Goal: Task Accomplishment & Management: Use online tool/utility

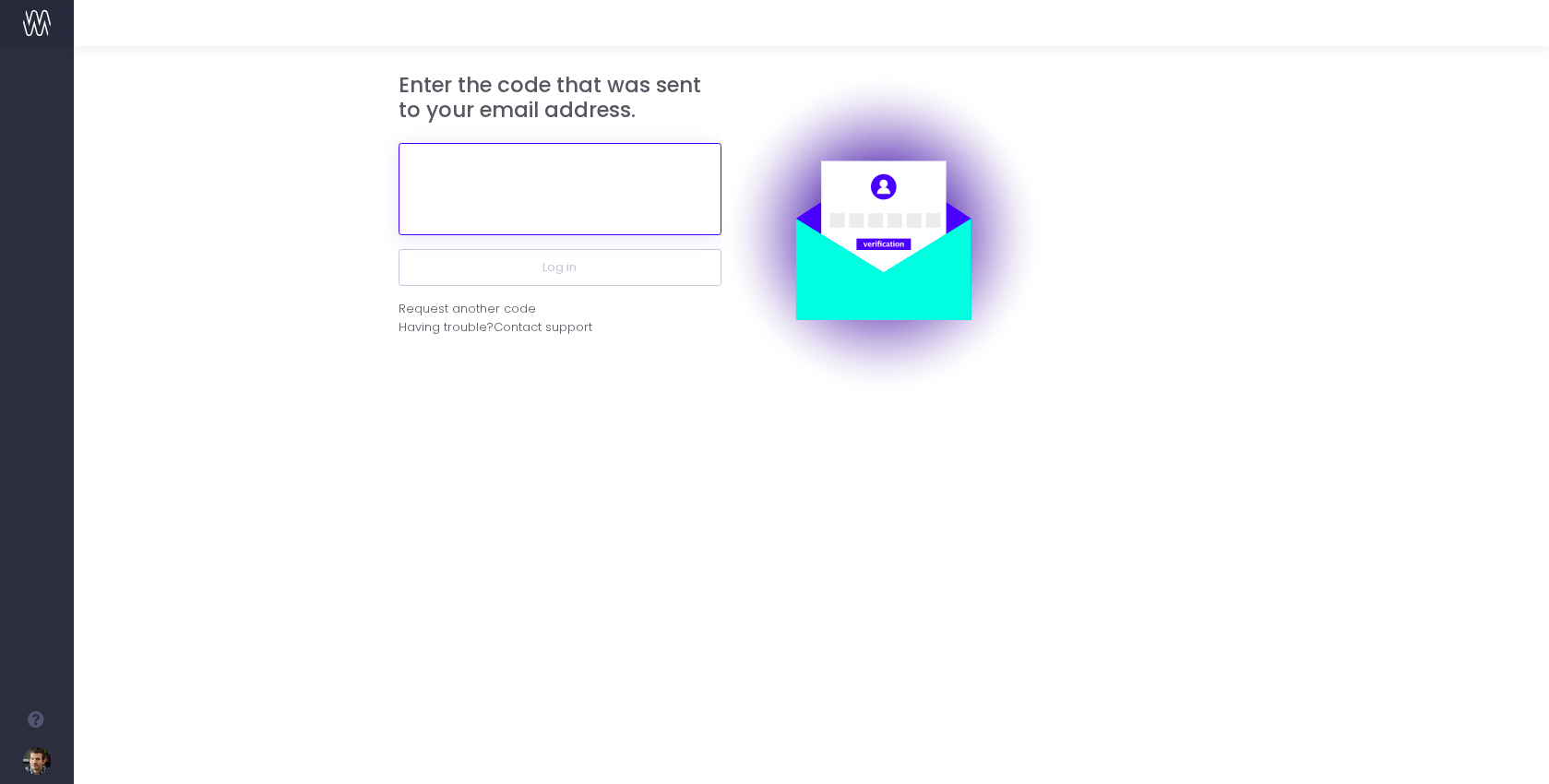
click at [616, 205] on input "text" at bounding box center [560, 189] width 323 height 92
paste input "247072"
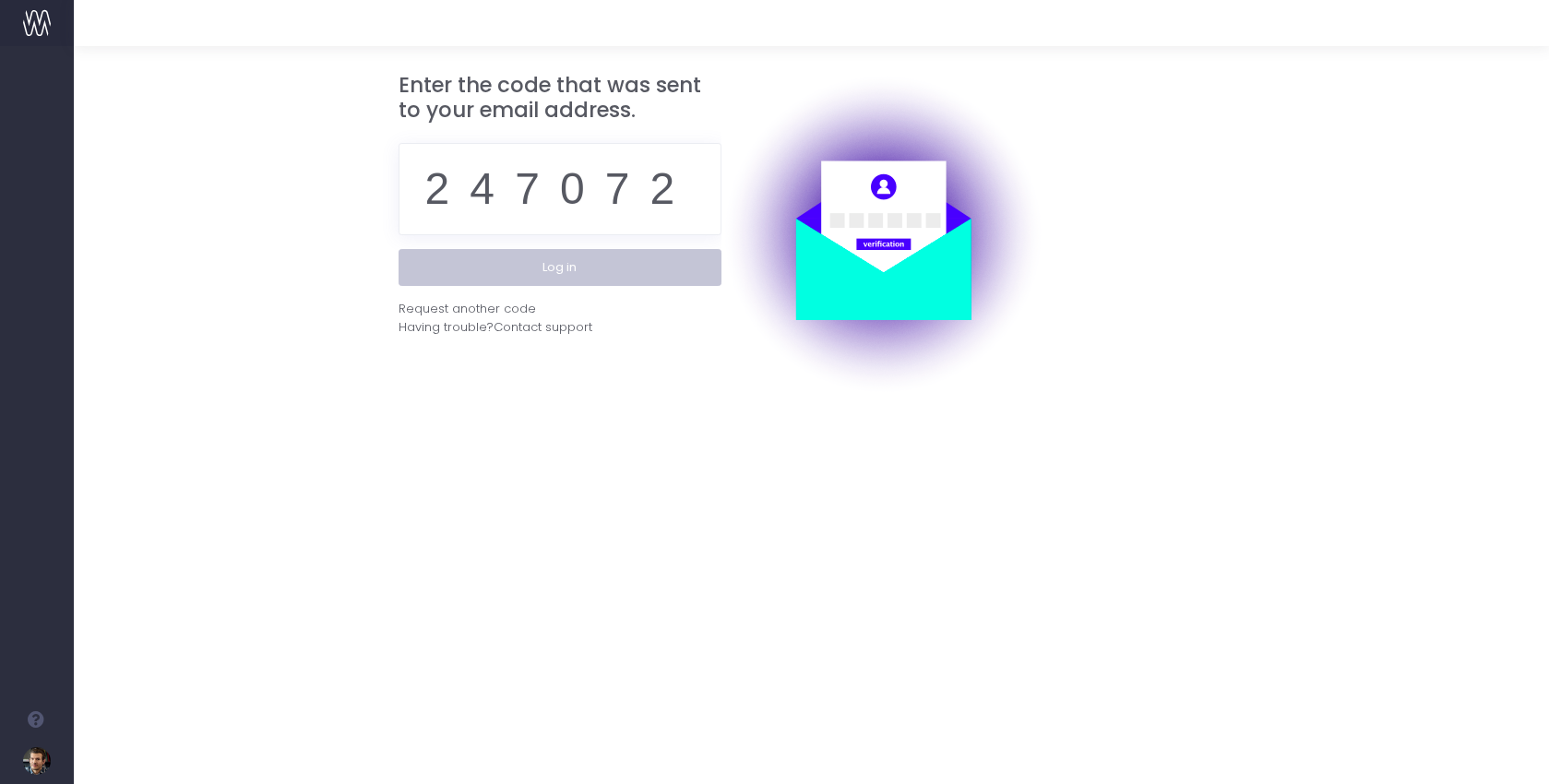
drag, startPoint x: 580, startPoint y: 255, endPoint x: 590, endPoint y: 363, distance: 108.5
click at [580, 255] on button "Log in" at bounding box center [560, 268] width 323 height 37
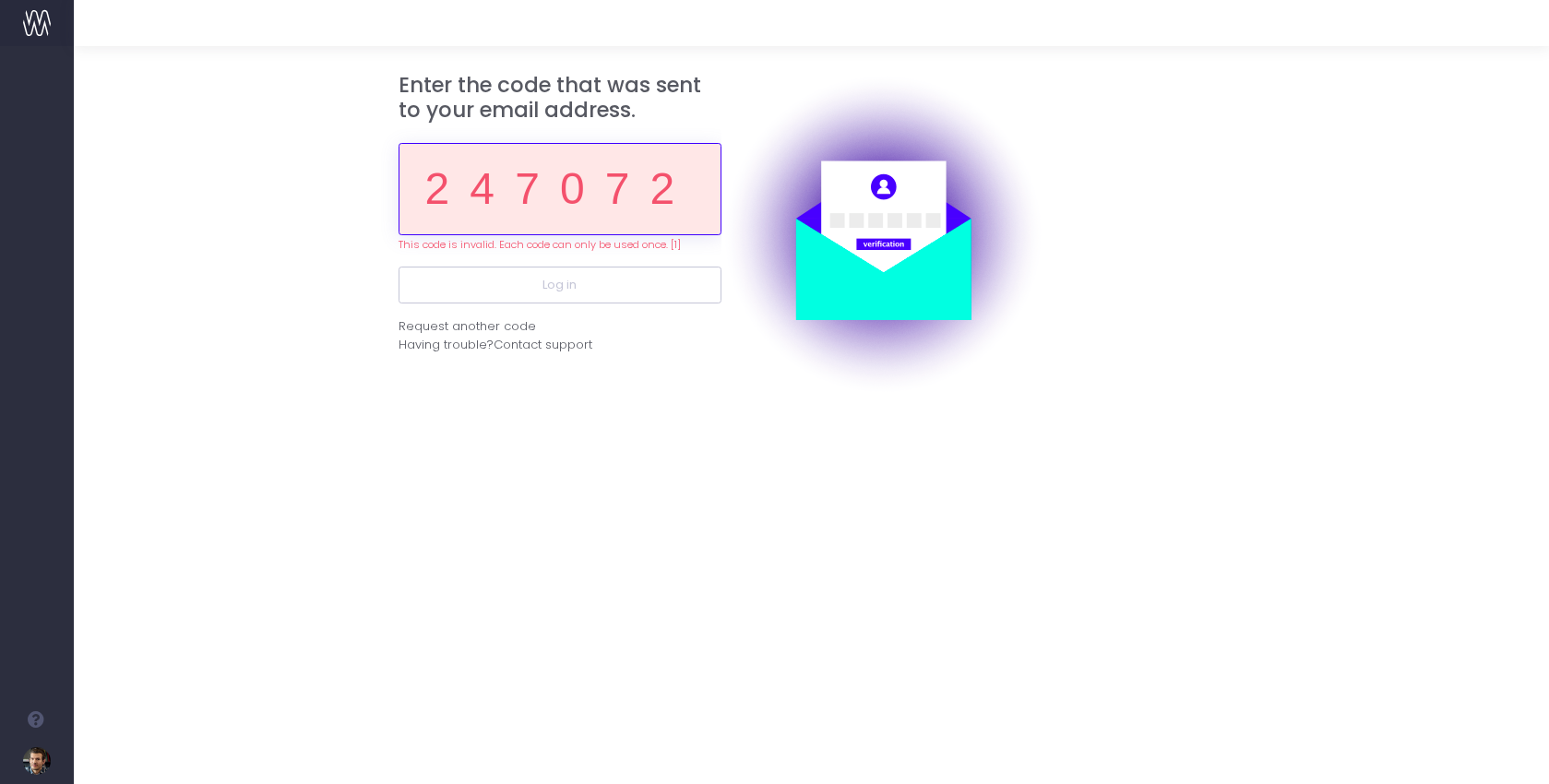
drag, startPoint x: 684, startPoint y: 205, endPoint x: 322, endPoint y: 204, distance: 362.0
click at [319, 201] on form "Enter the code that was sent to your email address. 247072 This code is invalid…" at bounding box center [812, 235] width 1423 height 323
paste input "98473"
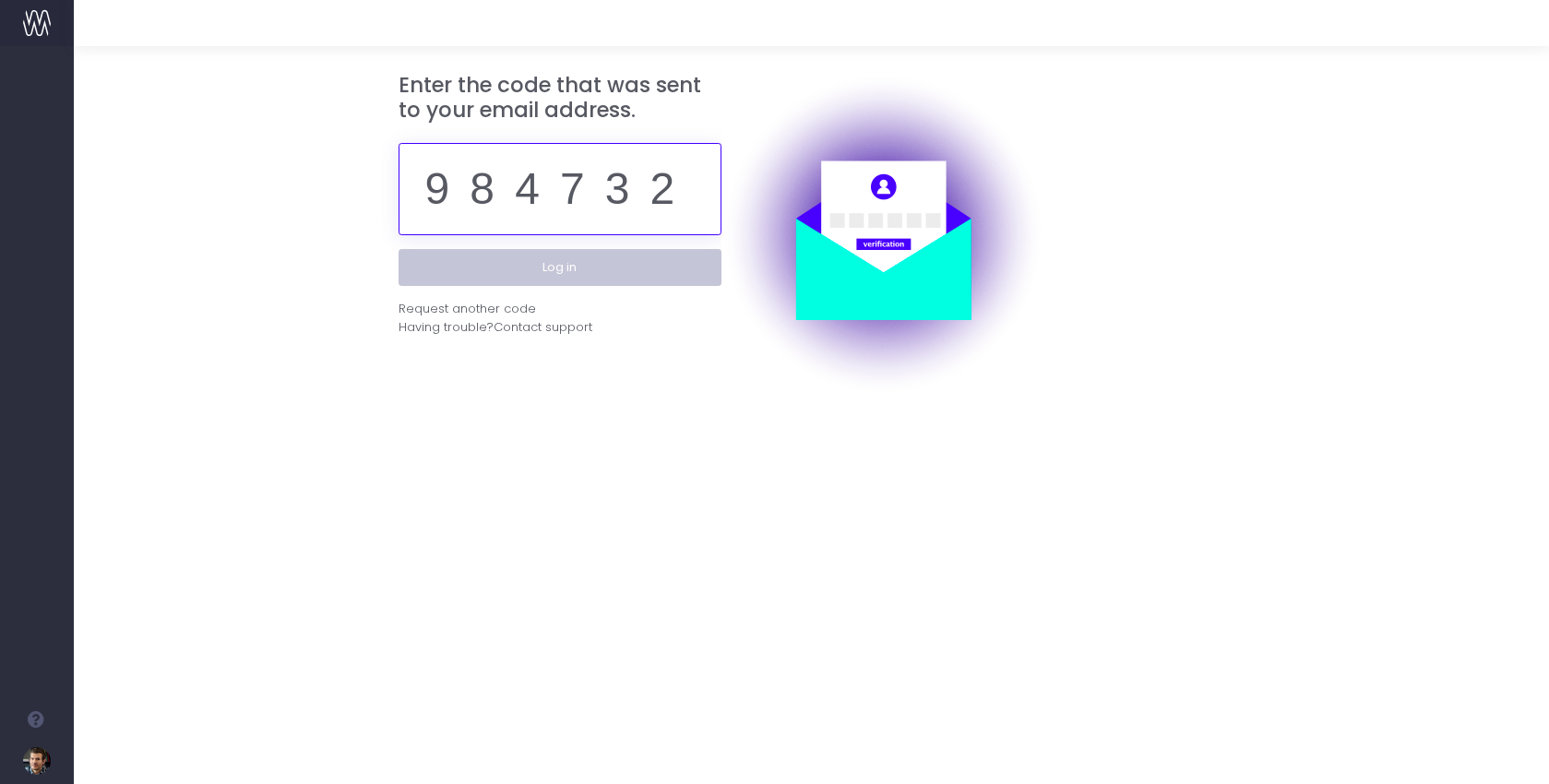
type input "984732"
click at [519, 270] on button "Log in" at bounding box center [560, 268] width 323 height 37
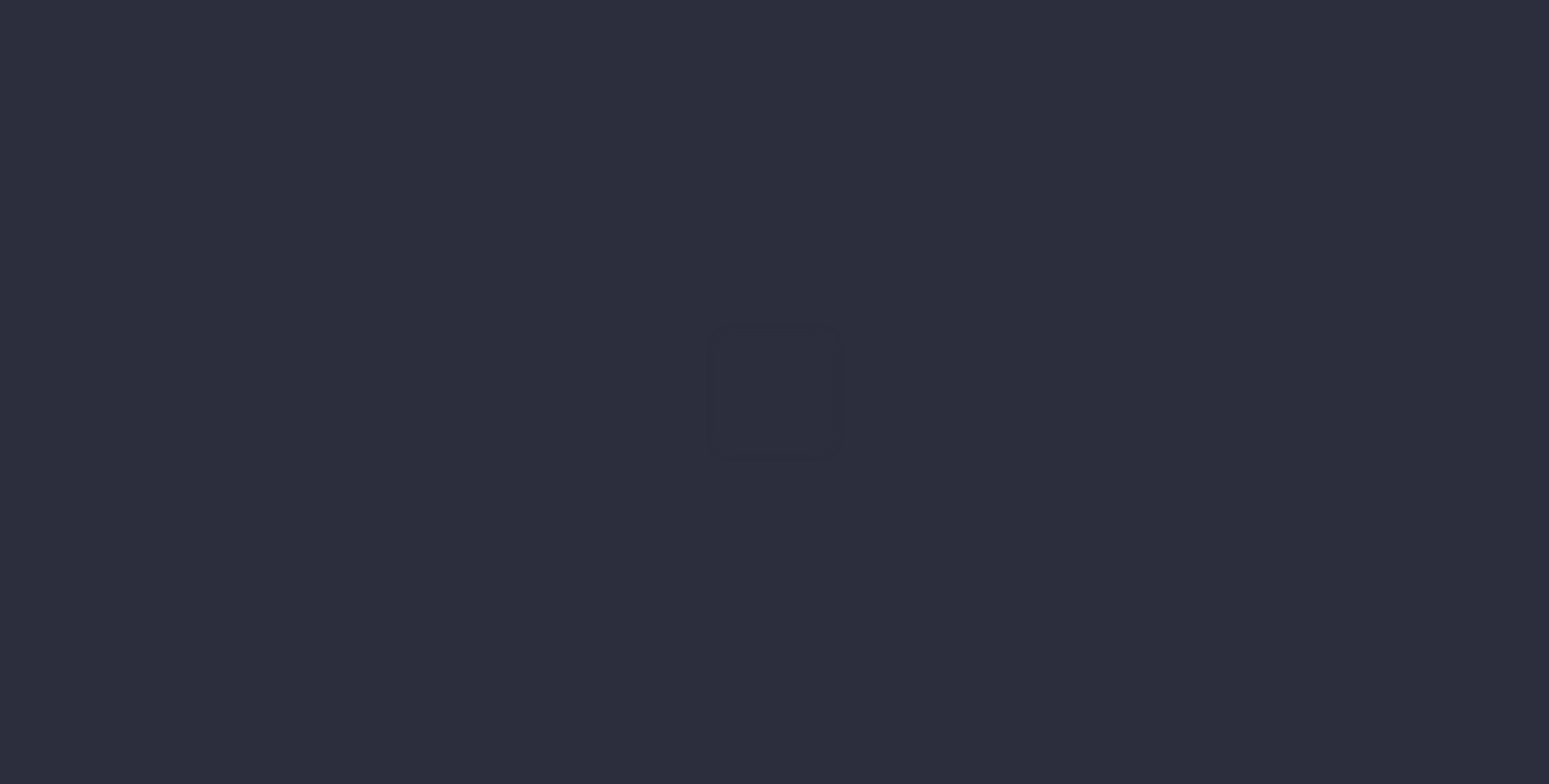
type input "[DATE]"
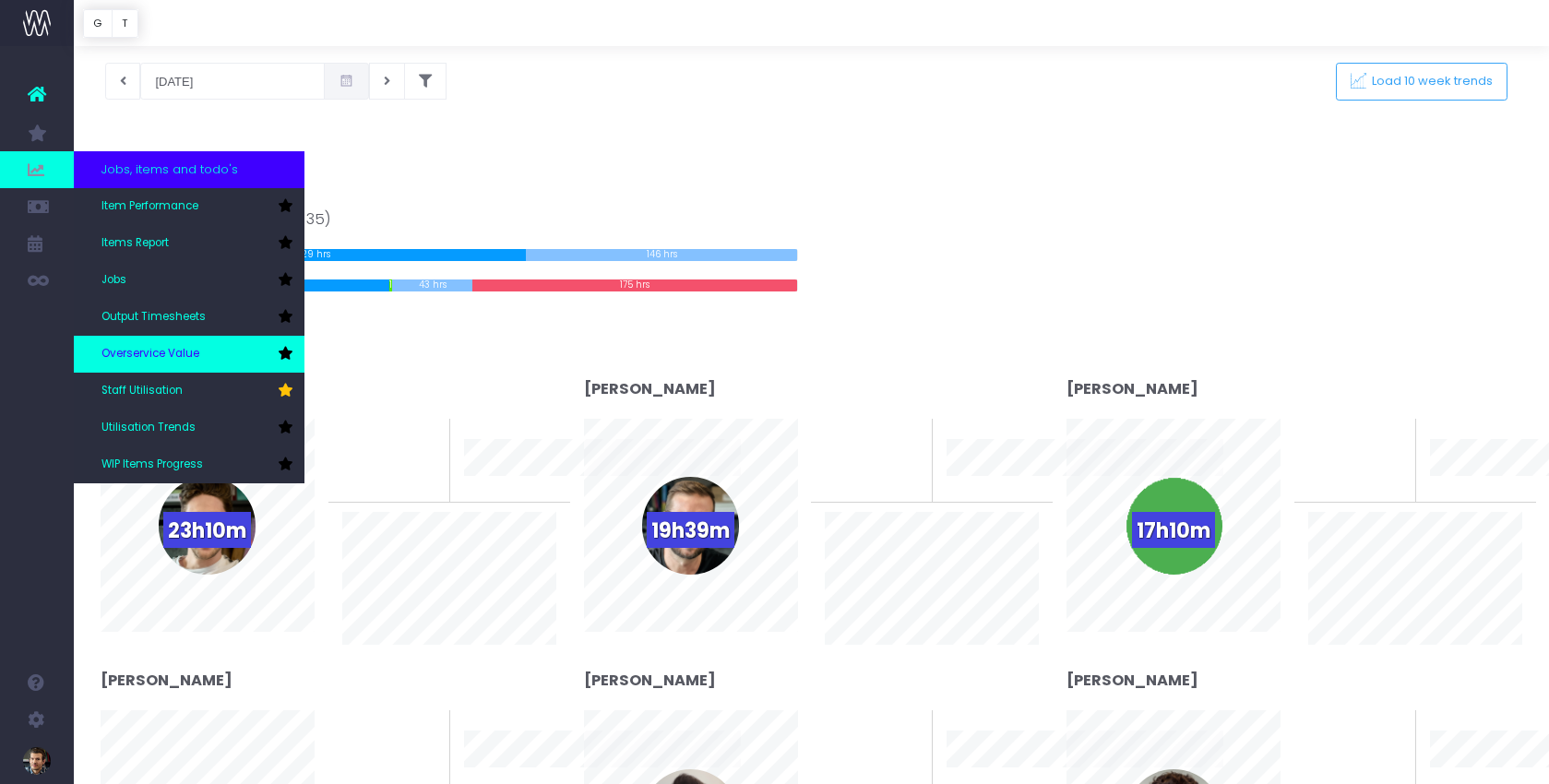
scroll to position [72, 0]
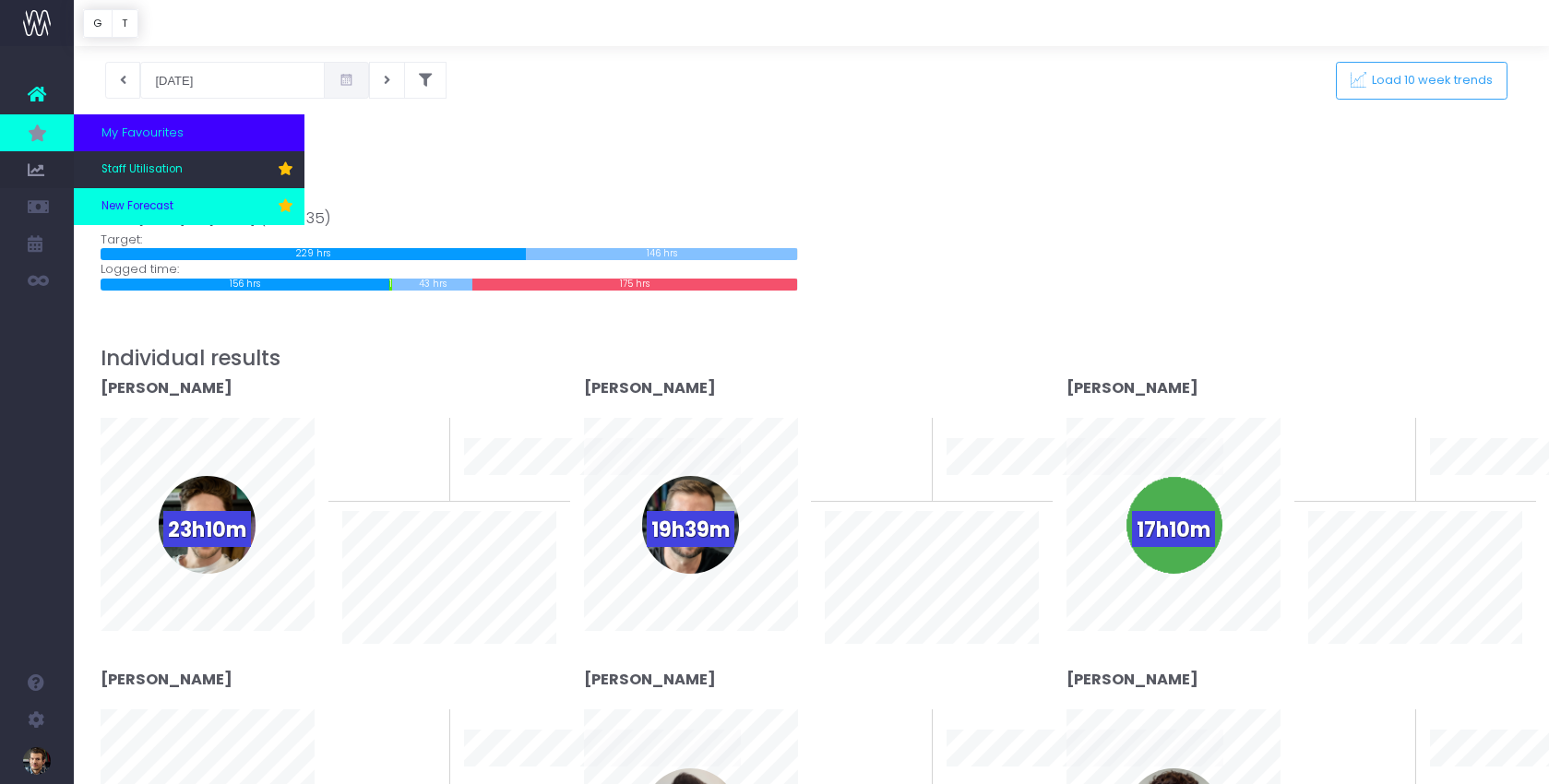
click at [146, 201] on span "New Forecast" at bounding box center [138, 206] width 72 height 17
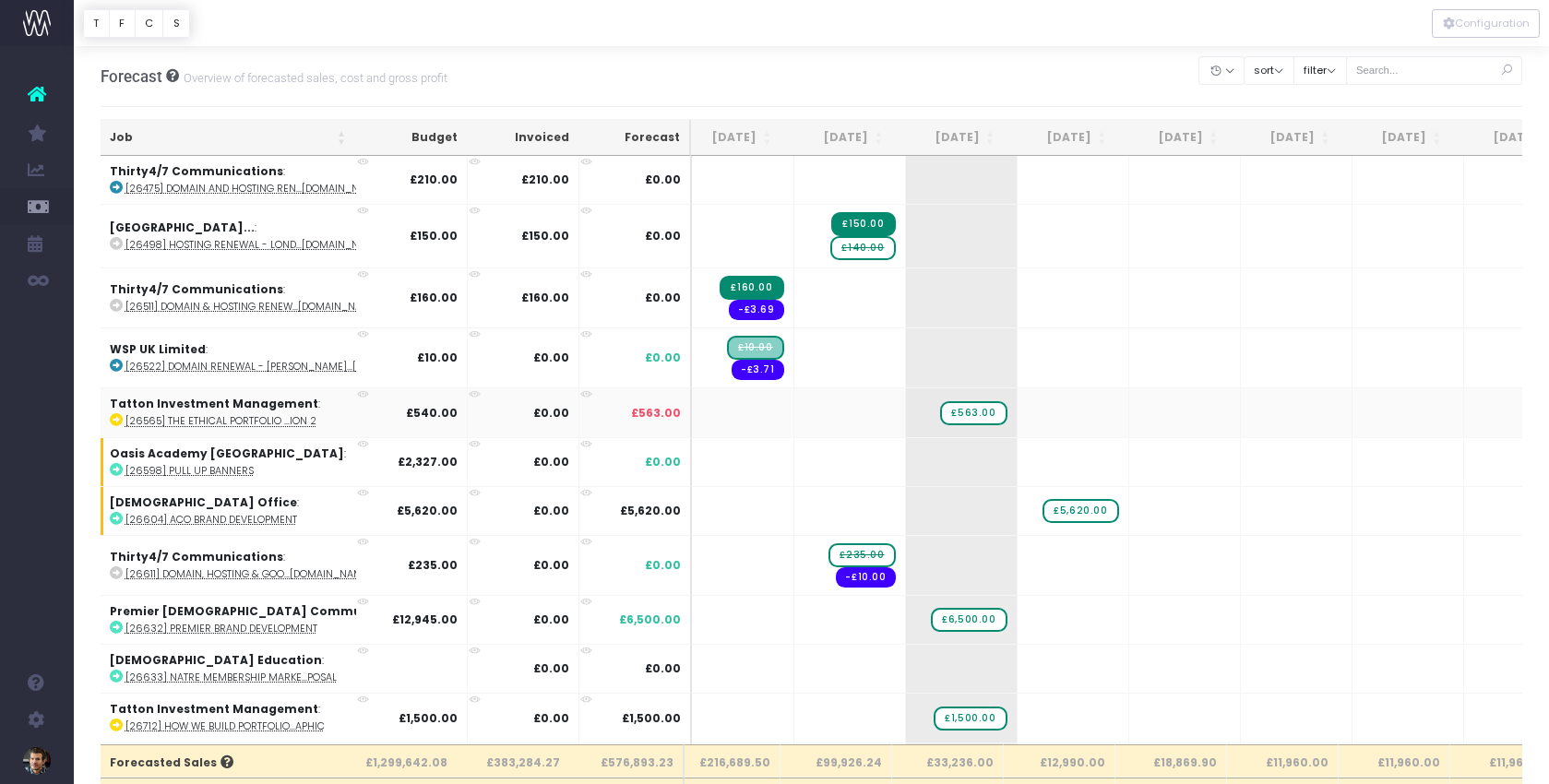
click at [199, 421] on abbr "[26565] The Ethical Portfolio ...ion 2" at bounding box center [220, 421] width 191 height 14
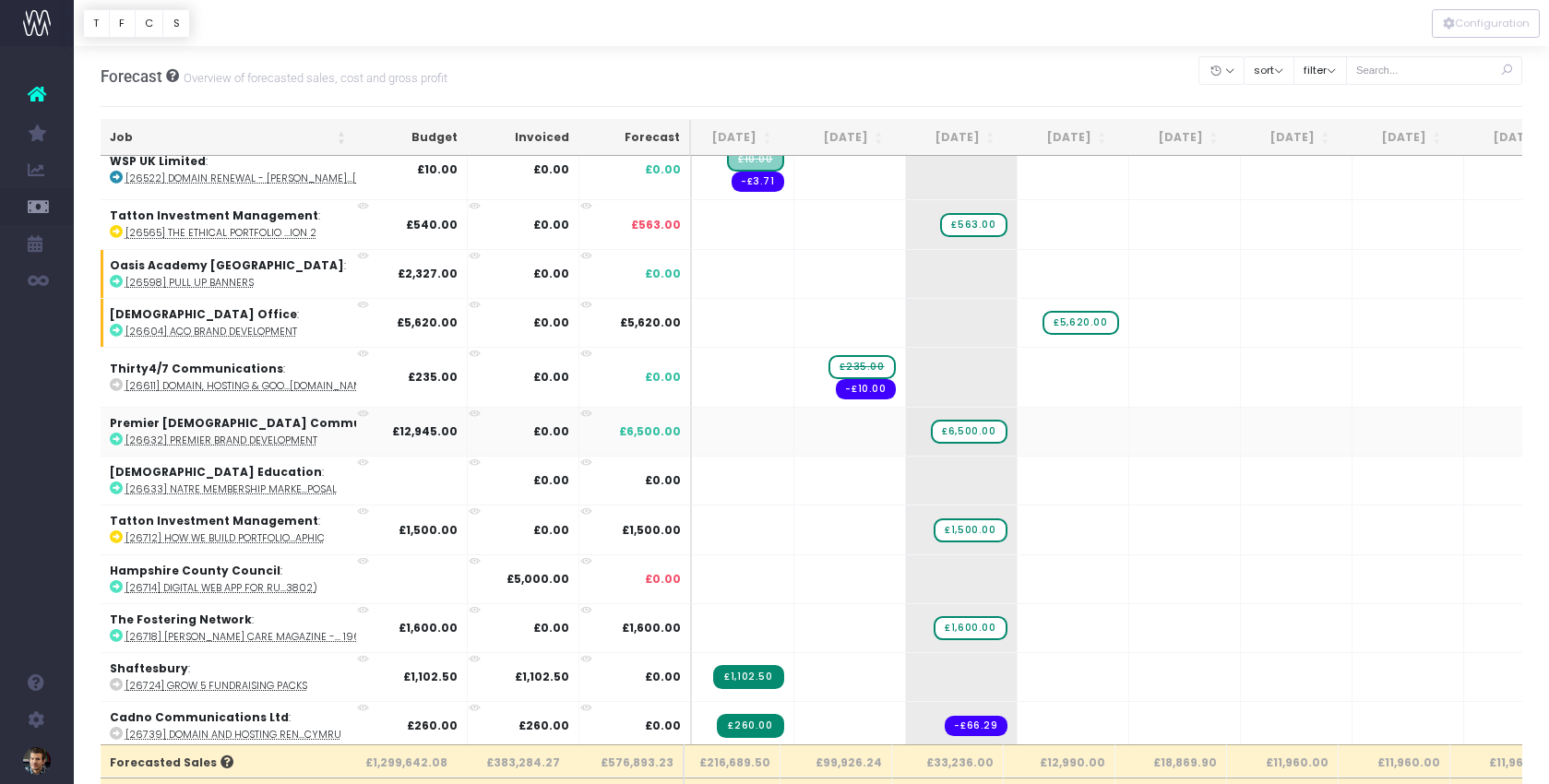
scroll to position [186, 246]
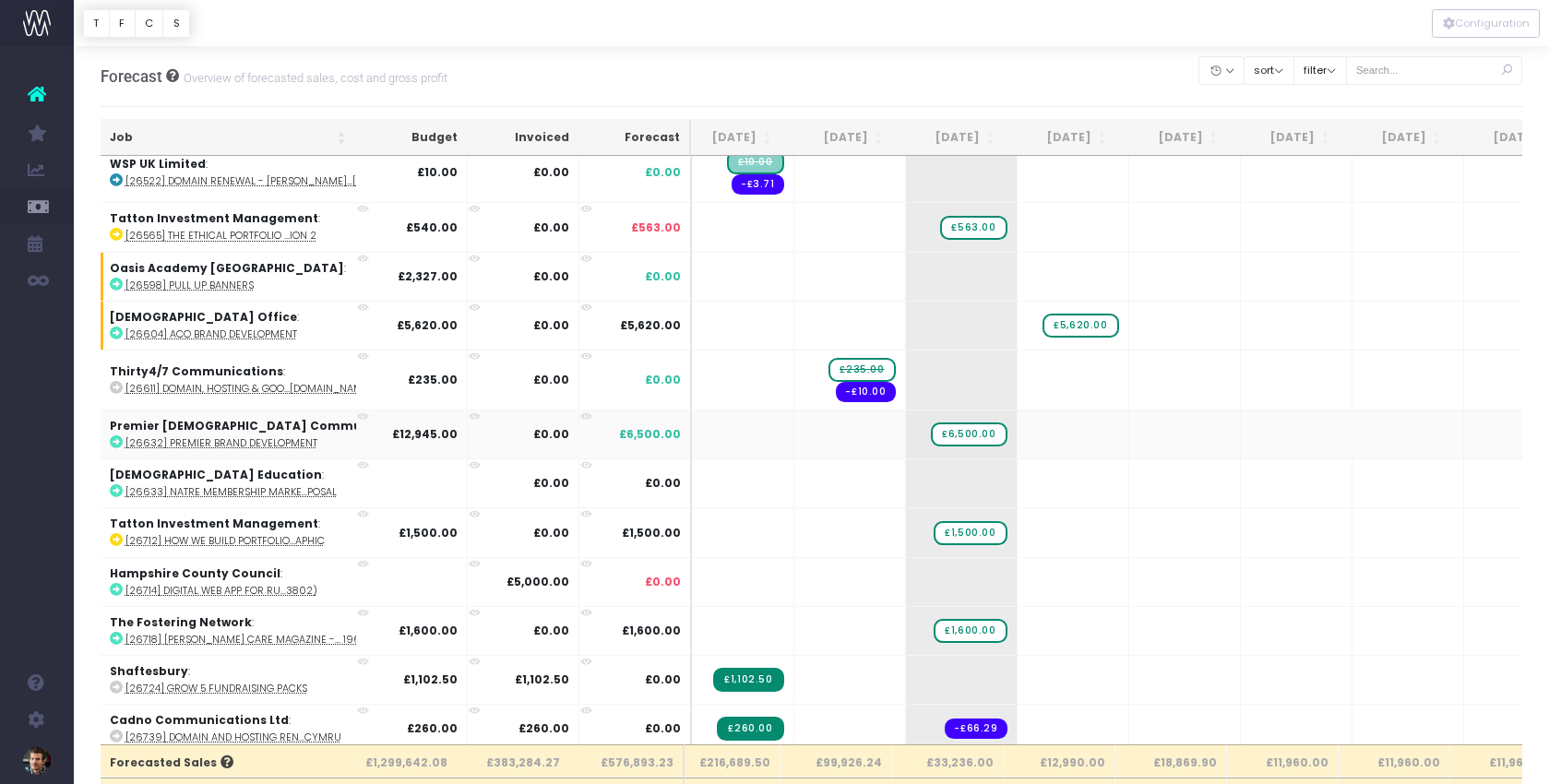
click at [237, 442] on abbr "[26632] Premier Brand Development" at bounding box center [221, 443] width 192 height 14
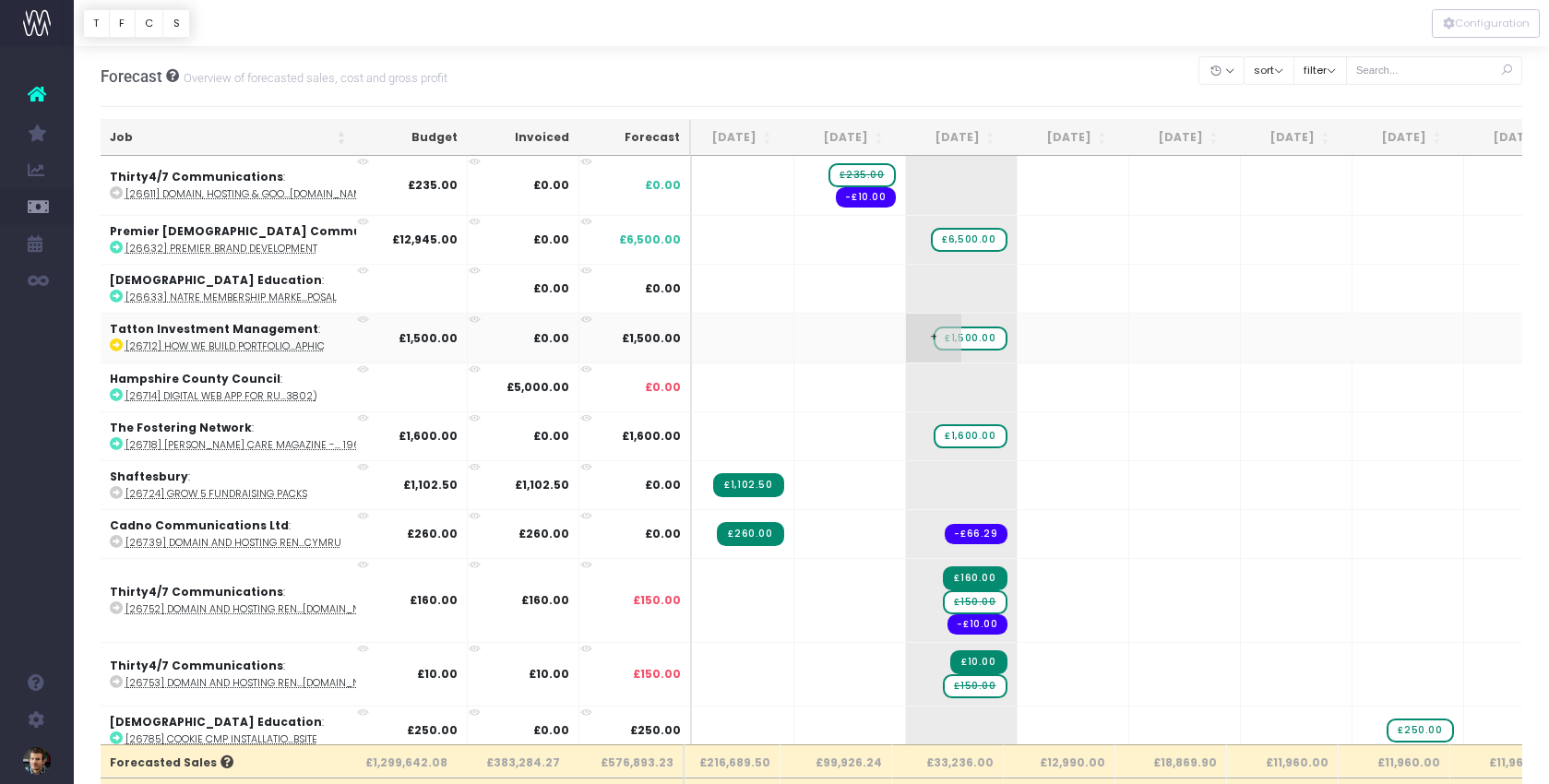
scroll to position [381, 246]
click at [262, 348] on abbr "[26712] How We Build Portfolio...aphic" at bounding box center [225, 345] width 199 height 14
drag, startPoint x: 736, startPoint y: 336, endPoint x: 837, endPoint y: 333, distance: 101.0
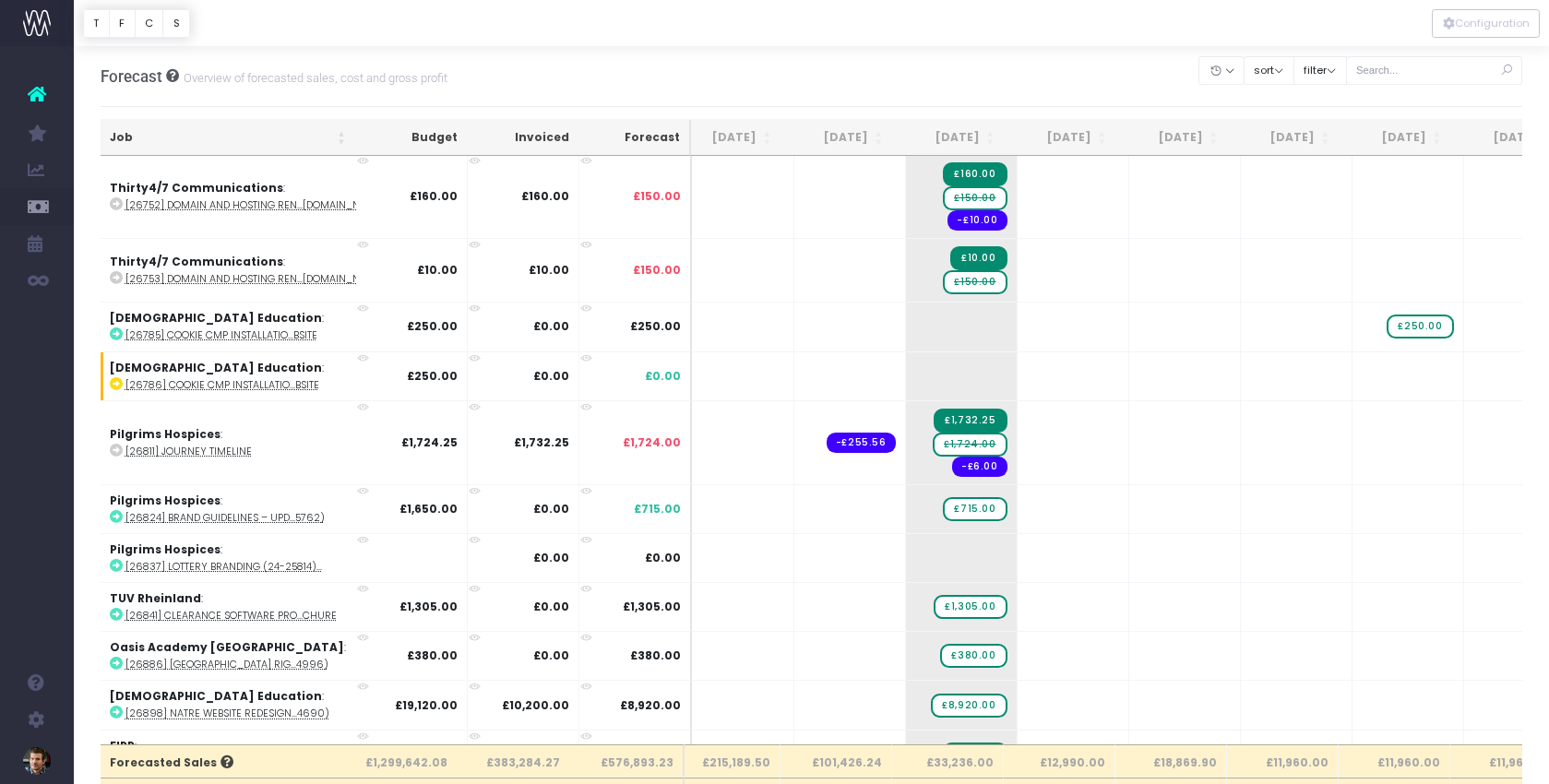
scroll to position [789, 246]
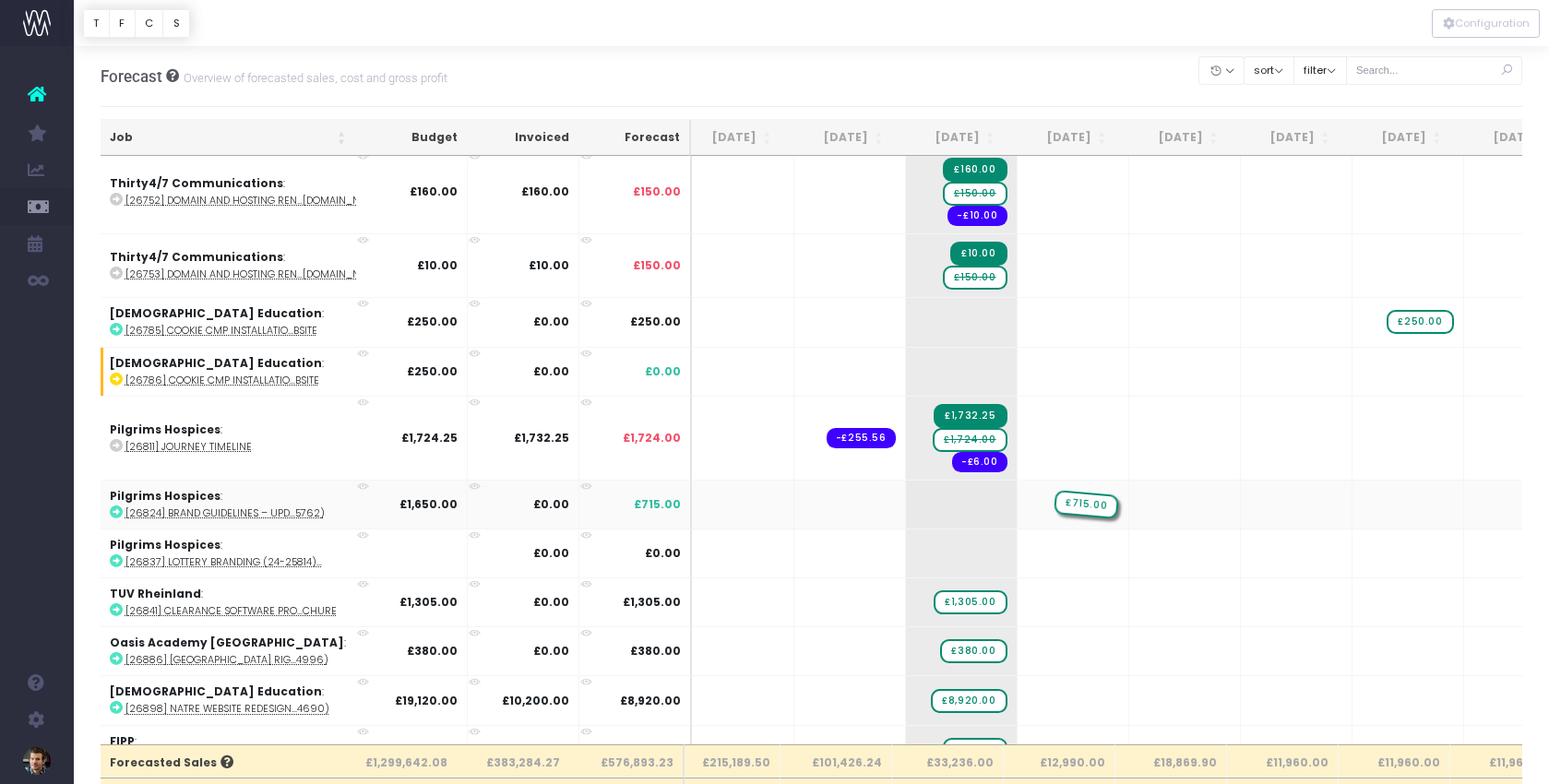
drag, startPoint x: 743, startPoint y: 499, endPoint x: 849, endPoint y: 497, distance: 106.0
click at [247, 510] on abbr "[26824] Brand Guidelines – Upd...5762)" at bounding box center [225, 513] width 199 height 14
click at [198, 611] on abbr "[26841] Clearance Software Pro...chure" at bounding box center [231, 611] width 211 height 14
